Goal: Navigation & Orientation: Understand site structure

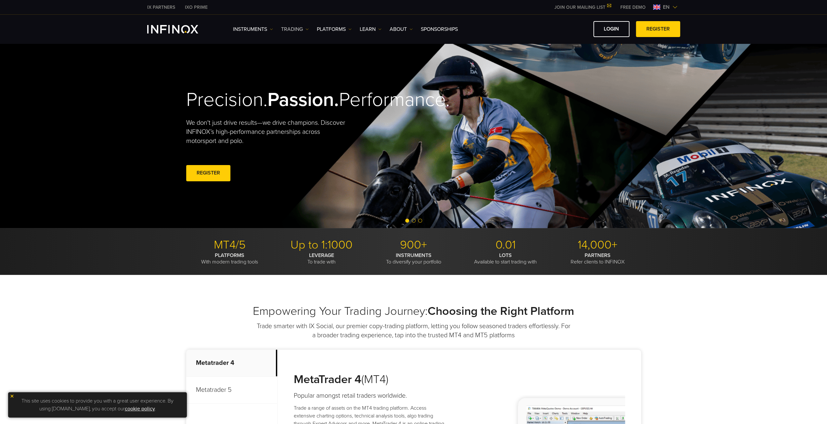
click at [305, 31] on link "TRADING" at bounding box center [295, 29] width 28 height 8
click at [350, 31] on link "PLATFORMS" at bounding box center [334, 29] width 35 height 8
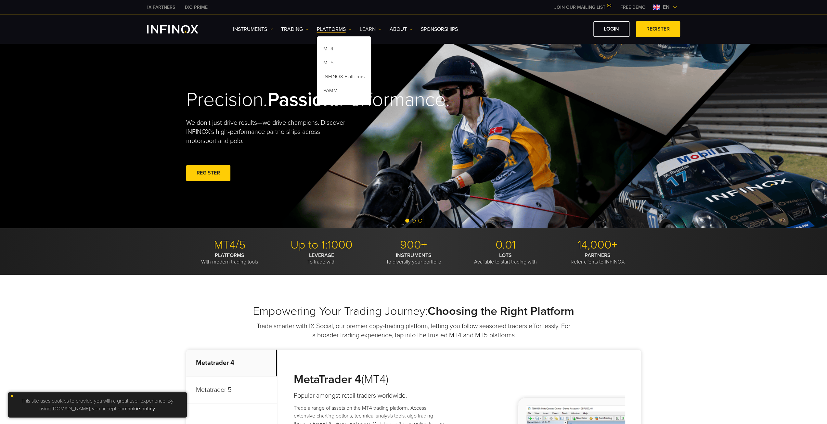
click at [380, 30] on img at bounding box center [379, 29] width 3 height 3
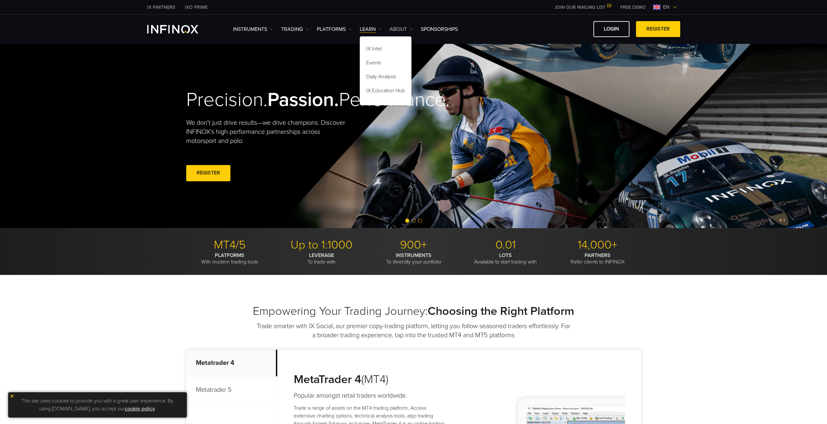
click at [406, 32] on link "ABOUT" at bounding box center [401, 29] width 23 height 8
